Goal: Information Seeking & Learning: Learn about a topic

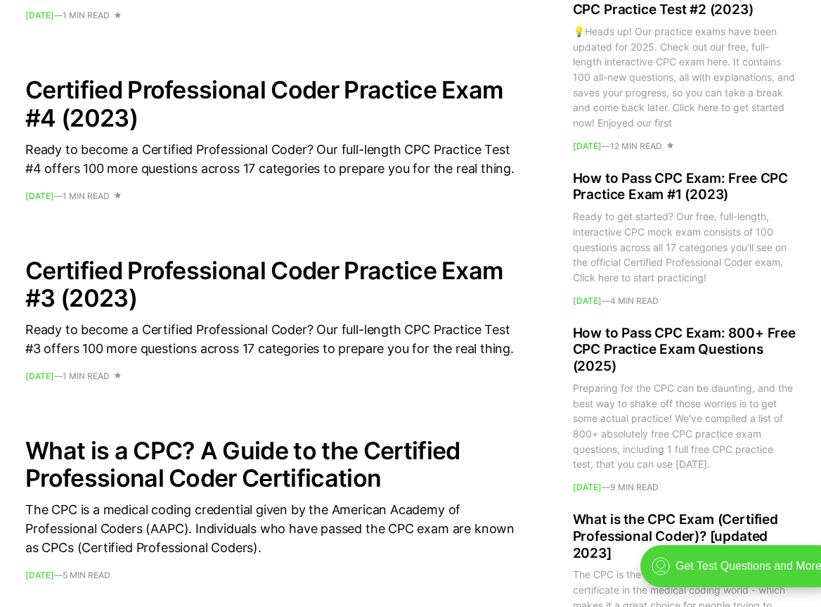
scroll to position [1176, 0]
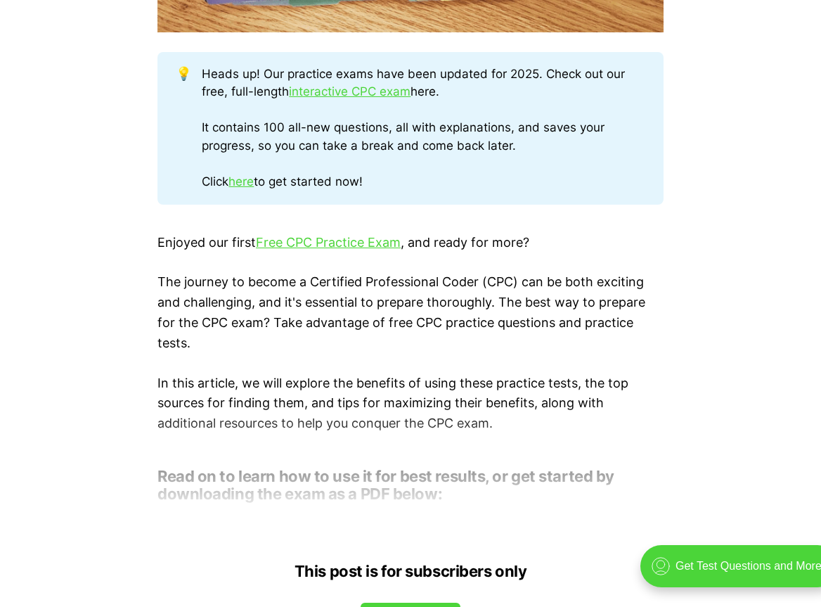
scroll to position [703, 0]
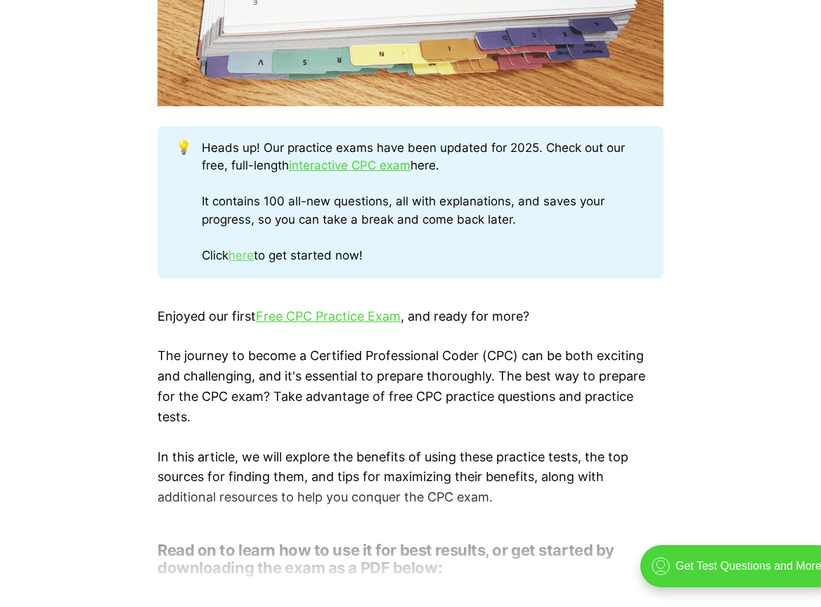
click at [228, 248] on link "here" at bounding box center [240, 255] width 25 height 14
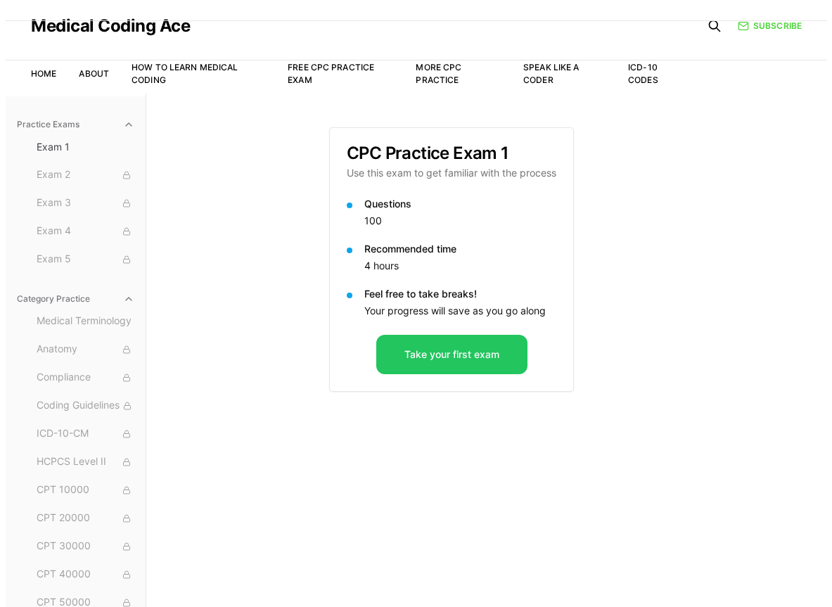
scroll to position [70, 0]
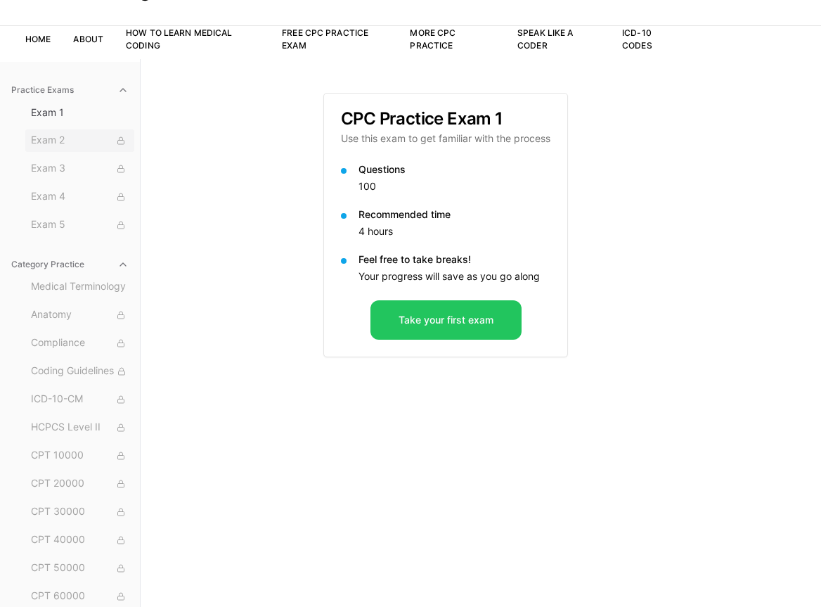
click at [56, 143] on span "Exam 2" at bounding box center [80, 140] width 98 height 15
